Goal: Task Accomplishment & Management: Use online tool/utility

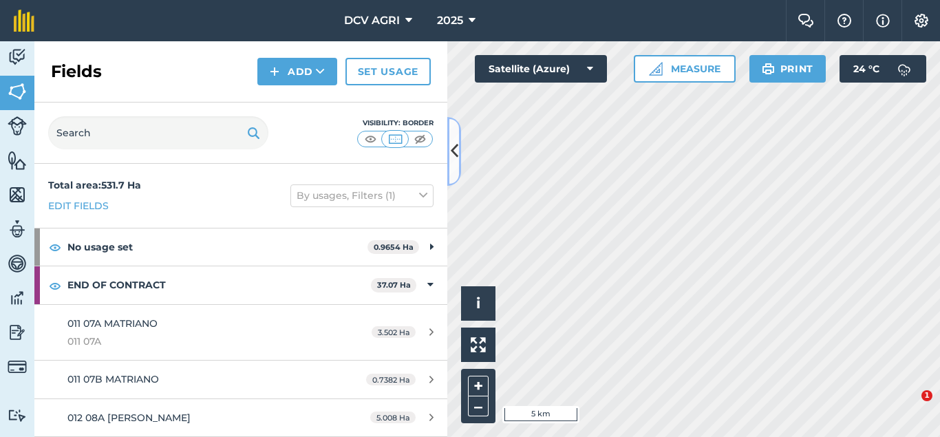
click at [460, 156] on button at bounding box center [454, 151] width 14 height 69
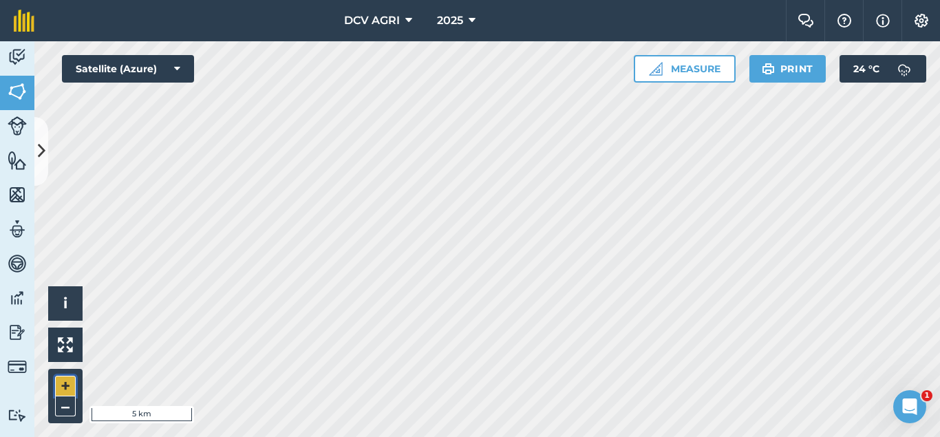
click at [70, 385] on button "+" at bounding box center [65, 386] width 21 height 21
click at [67, 388] on button "+" at bounding box center [65, 386] width 21 height 21
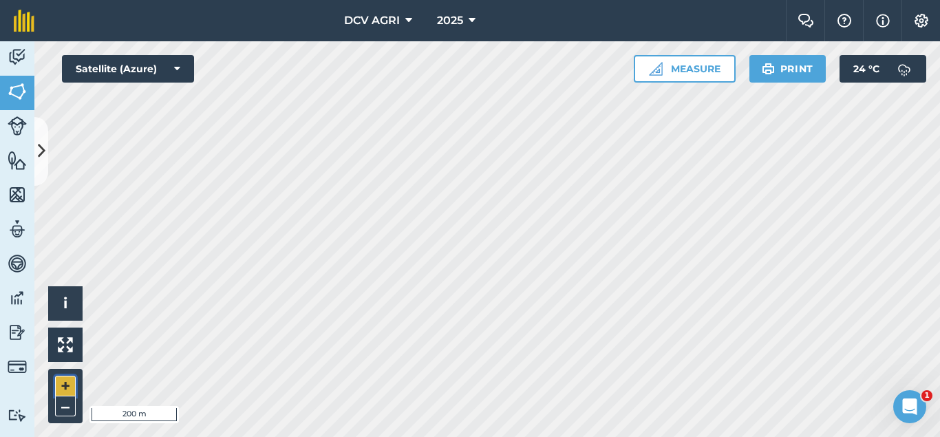
click at [67, 388] on button "+" at bounding box center [65, 386] width 21 height 21
click at [420, 10] on div "DCV AGRI 2025 Farm Chat Help Info Settings DCV AGRI - 2025 Reproduced with the …" at bounding box center [470, 218] width 940 height 437
click at [67, 384] on button "+" at bounding box center [65, 386] width 21 height 21
click at [557, 145] on div "DCV AGRI 2025 Farm Chat Help Info Settings DCV AGRI - 2025 Reproduced with the …" at bounding box center [470, 218] width 940 height 437
click at [61, 404] on button "–" at bounding box center [65, 406] width 21 height 20
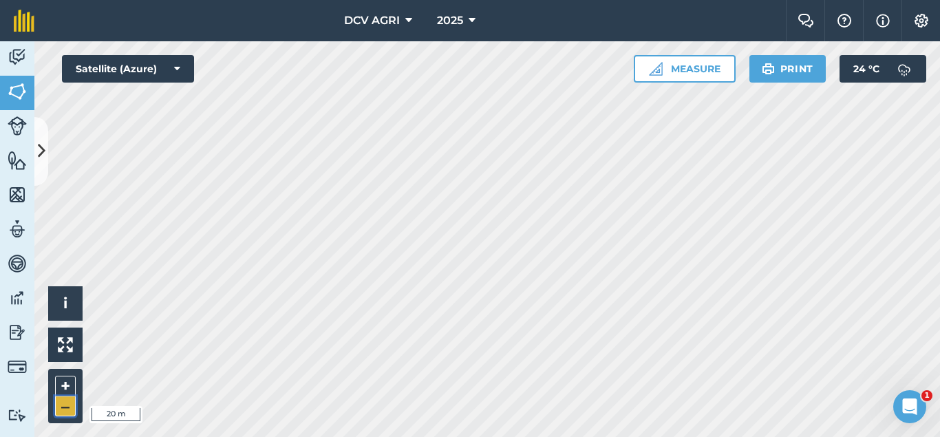
click at [61, 404] on button "–" at bounding box center [65, 406] width 21 height 20
click at [75, 412] on button "–" at bounding box center [65, 406] width 21 height 20
click at [65, 382] on button "+" at bounding box center [65, 386] width 21 height 21
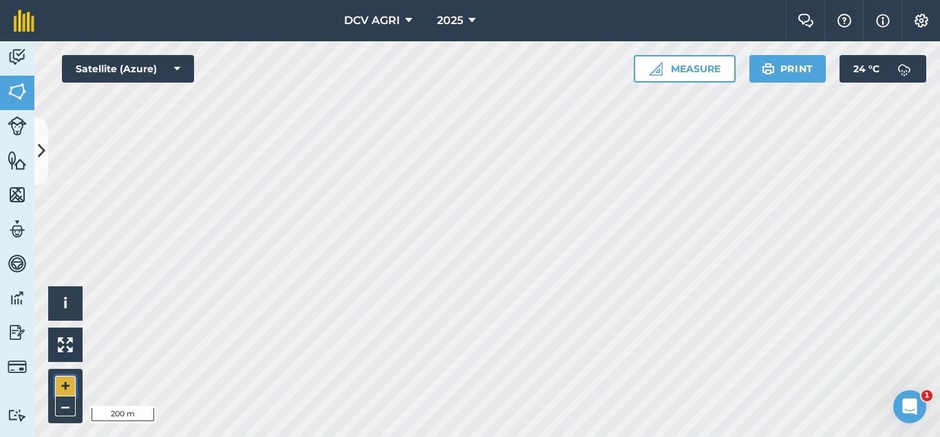
click at [65, 382] on button "+" at bounding box center [65, 386] width 21 height 21
